Goal: Obtain resource: Download file/media

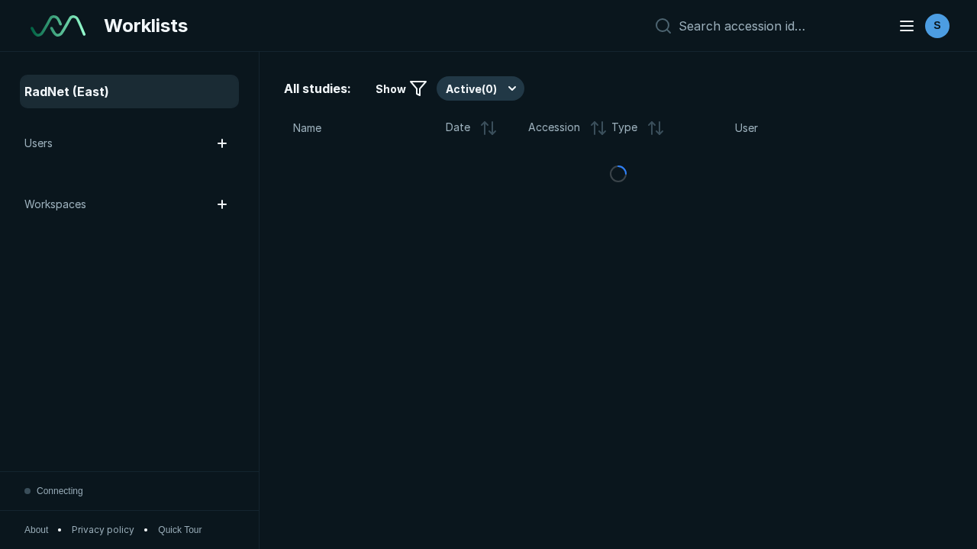
scroll to position [4167, 6356]
